Goal: Find specific page/section: Find specific page/section

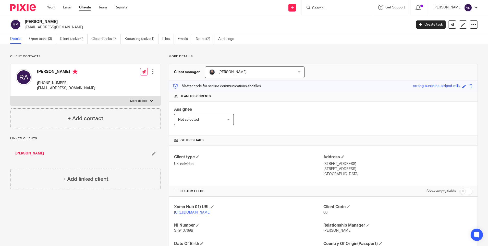
click at [320, 7] on input "Search" at bounding box center [335, 8] width 46 height 5
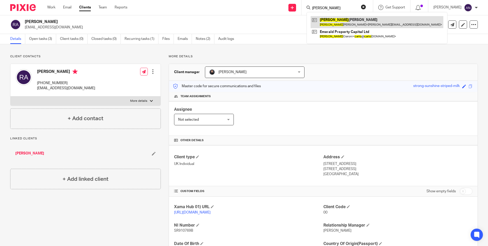
type input "[PERSON_NAME]"
click at [353, 17] on link at bounding box center [377, 22] width 133 height 12
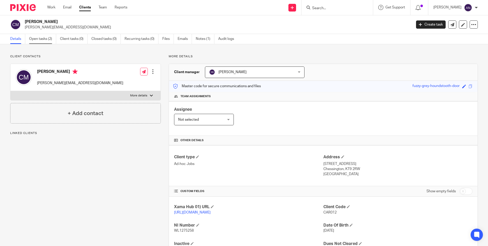
click at [46, 40] on link "Open tasks (2)" at bounding box center [42, 39] width 27 height 10
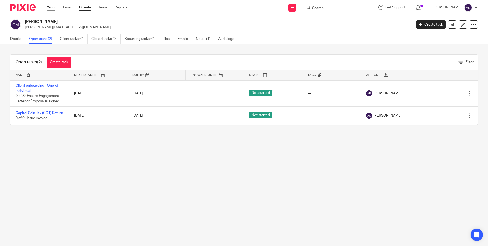
click at [52, 9] on link "Work" at bounding box center [51, 7] width 8 height 5
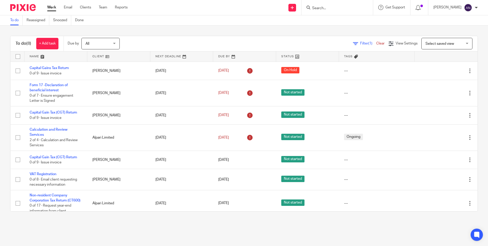
click at [222, 31] on div "To do (8) + Add task Due by All All Today Tomorrow This week Next week This mon…" at bounding box center [244, 124] width 488 height 196
